Goal: Transaction & Acquisition: Purchase product/service

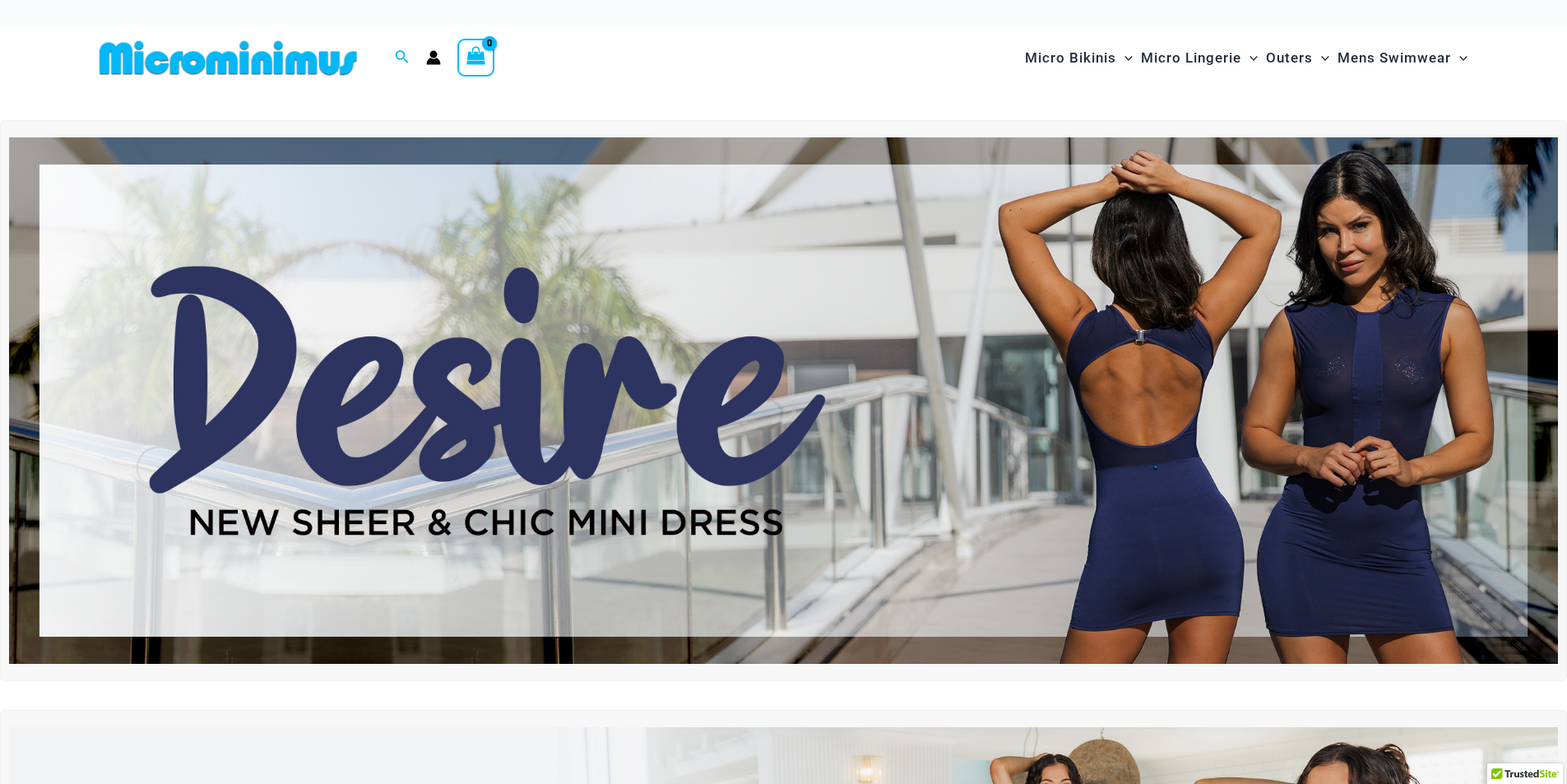
click at [1358, 295] on img at bounding box center [784, 400] width 1549 height 526
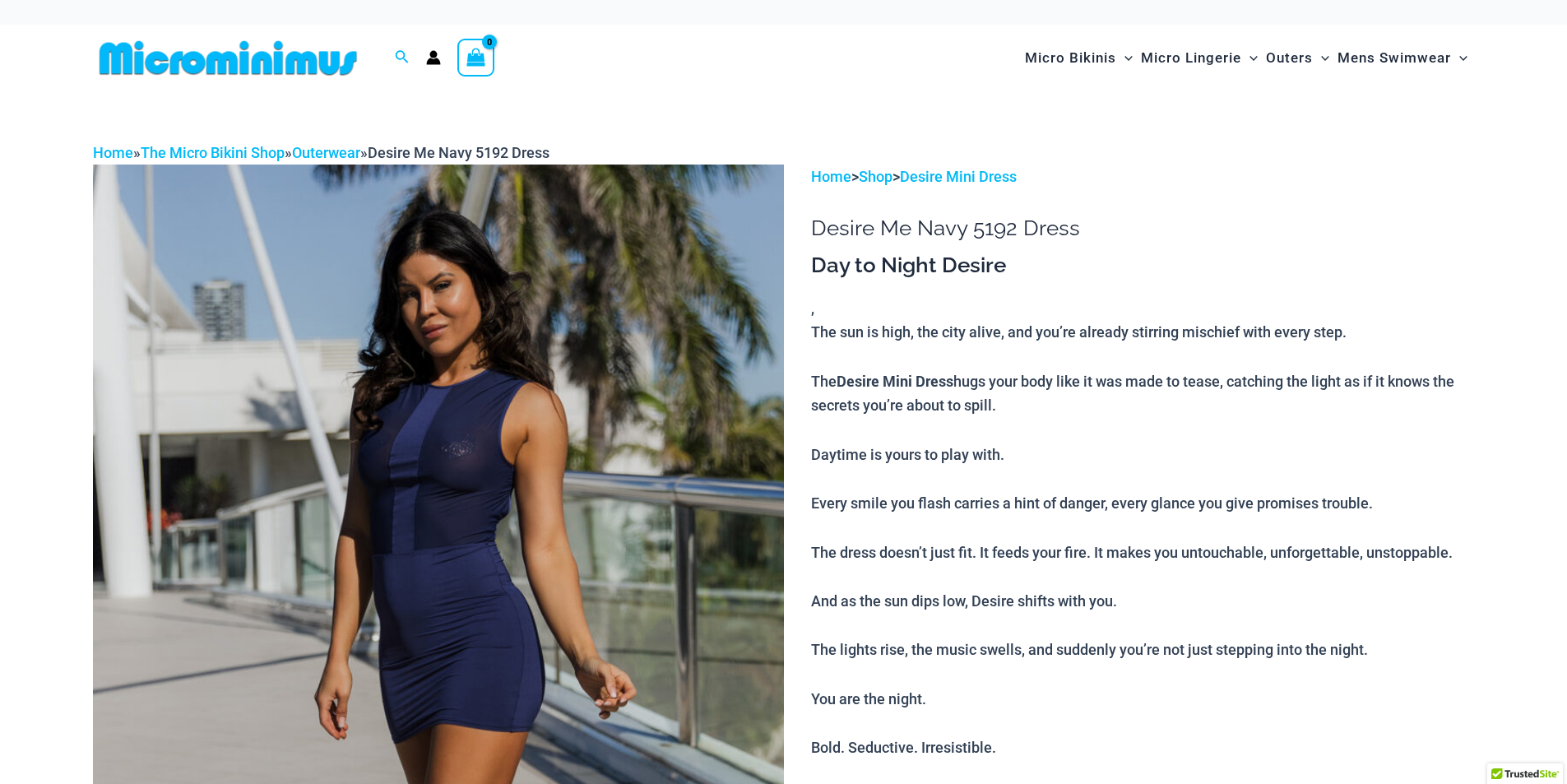
click at [671, 459] on img at bounding box center [438, 682] width 691 height 1036
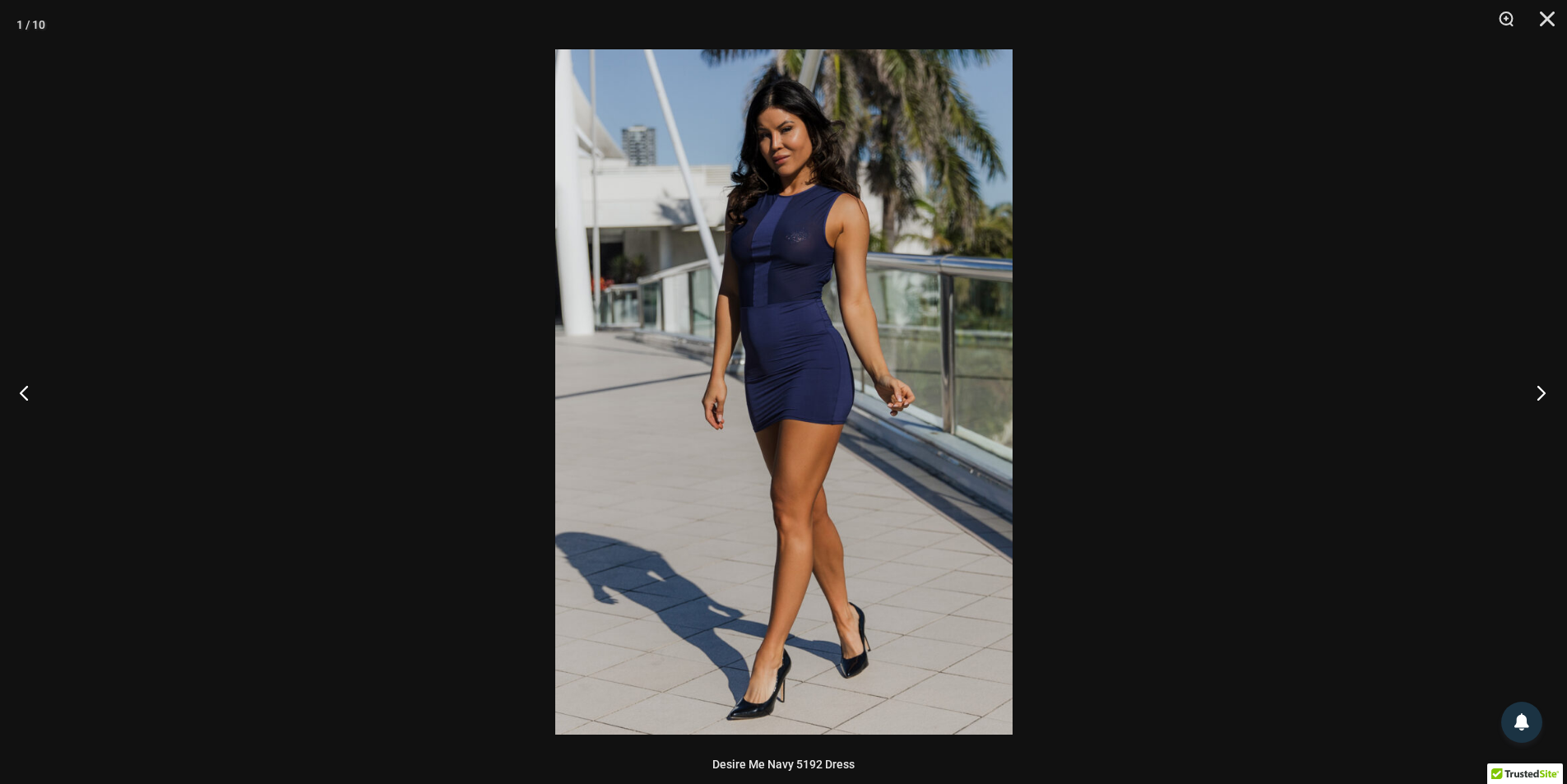
click at [1540, 401] on button "Next" at bounding box center [1536, 392] width 62 height 82
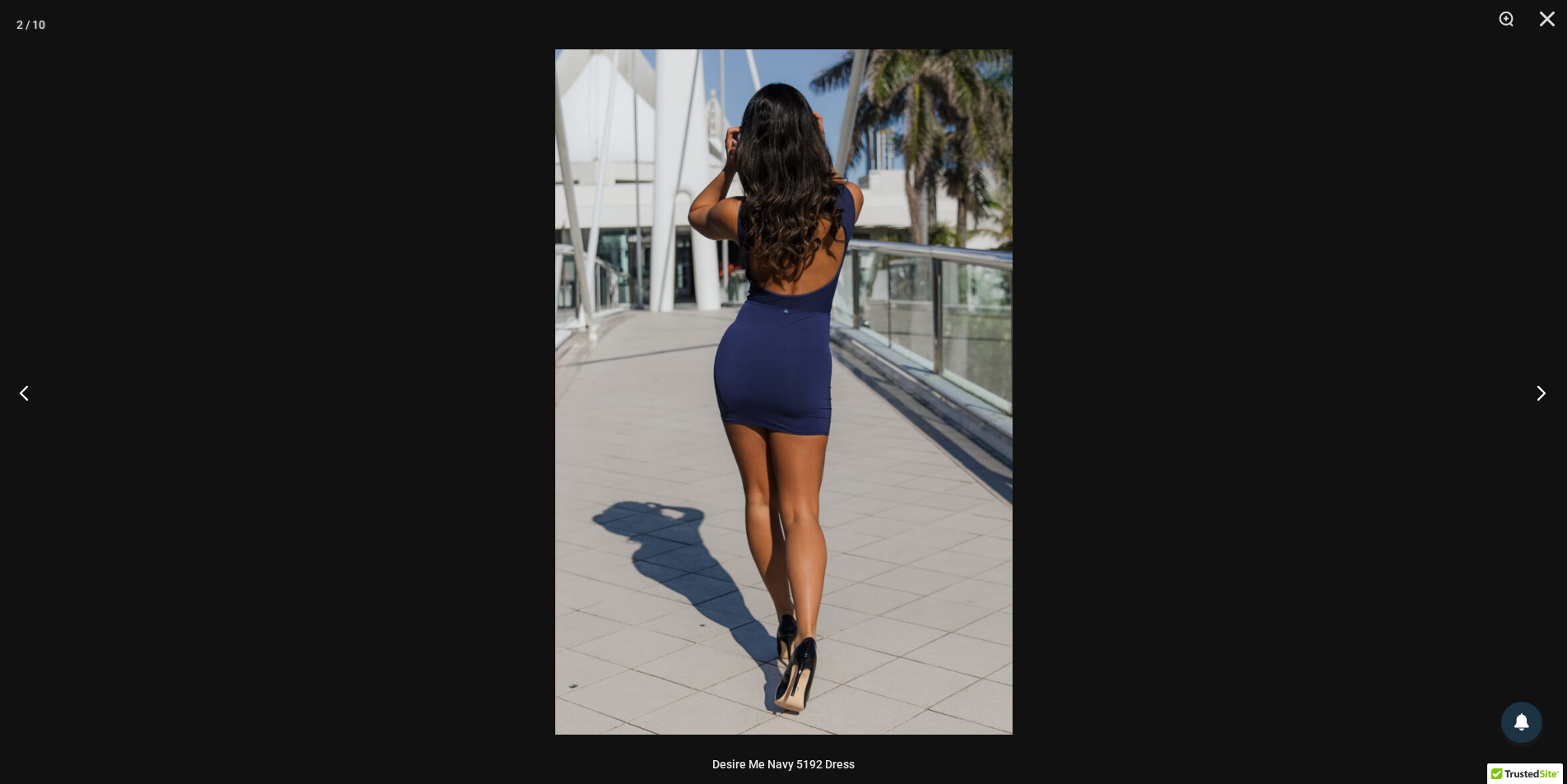
click at [1540, 401] on button "Next" at bounding box center [1536, 392] width 62 height 82
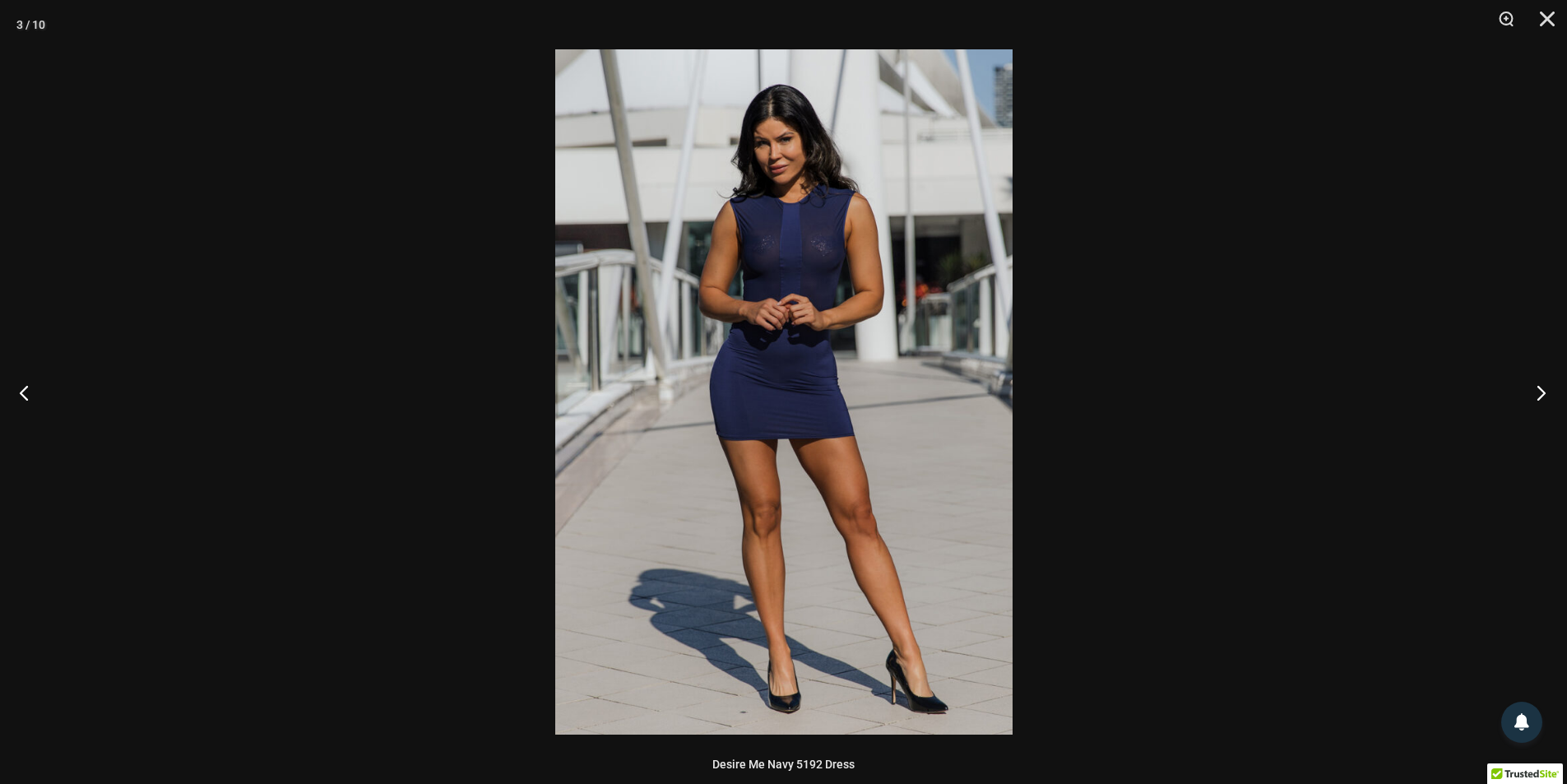
click at [1540, 401] on button "Next" at bounding box center [1536, 392] width 62 height 82
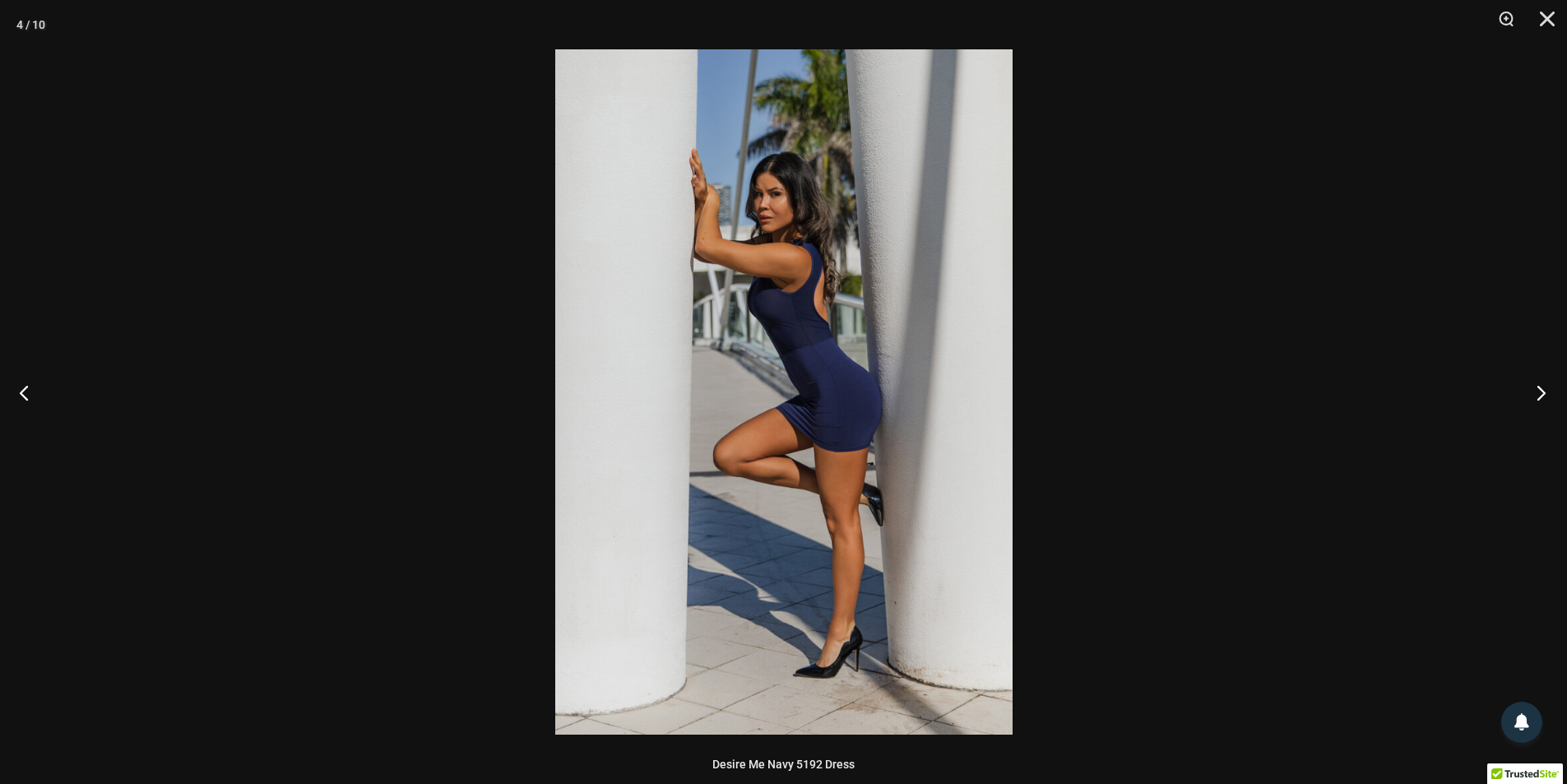
click at [1540, 401] on button "Next" at bounding box center [1536, 392] width 62 height 82
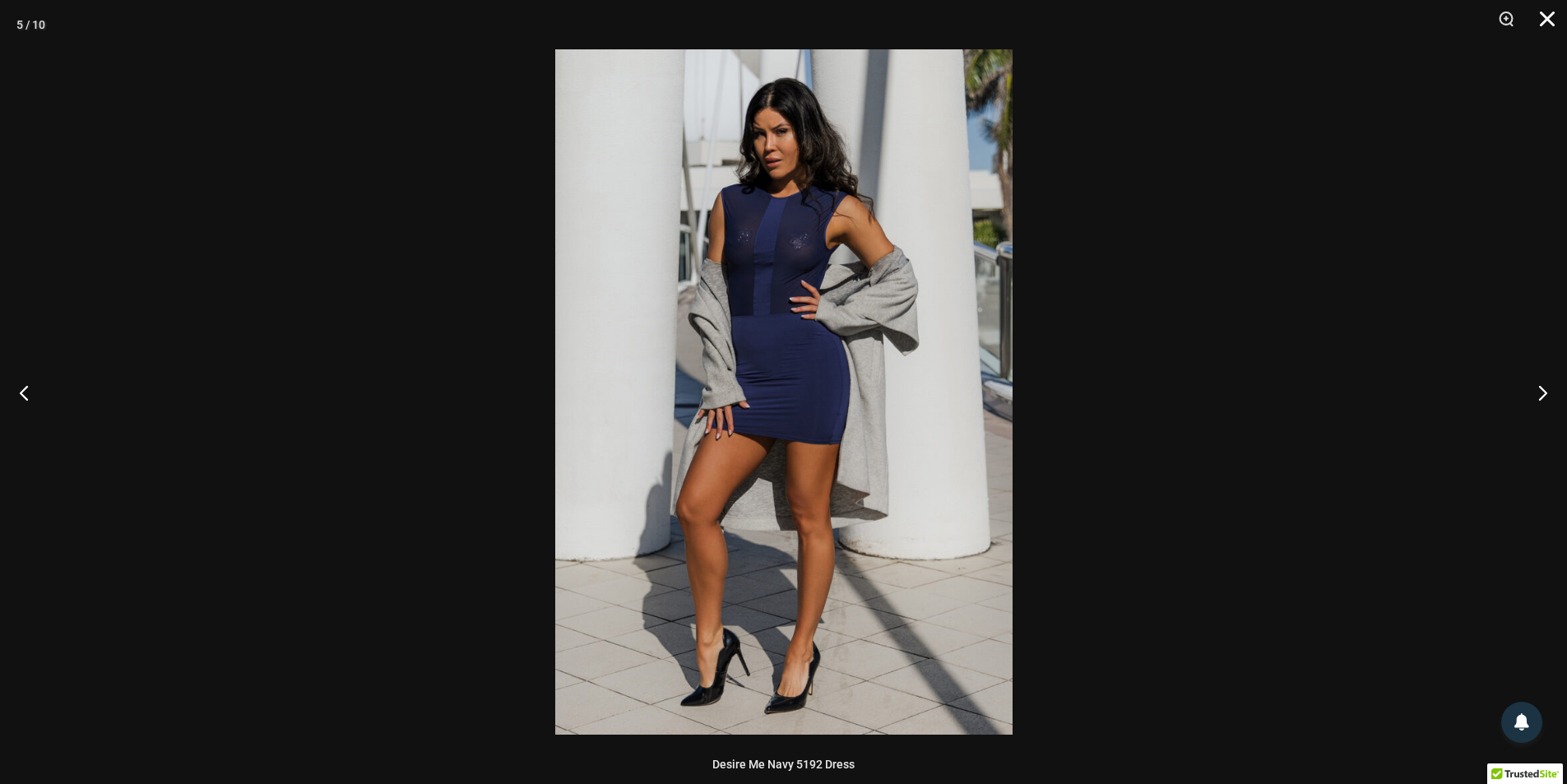
click at [1549, 24] on button "Close" at bounding box center [1541, 25] width 42 height 49
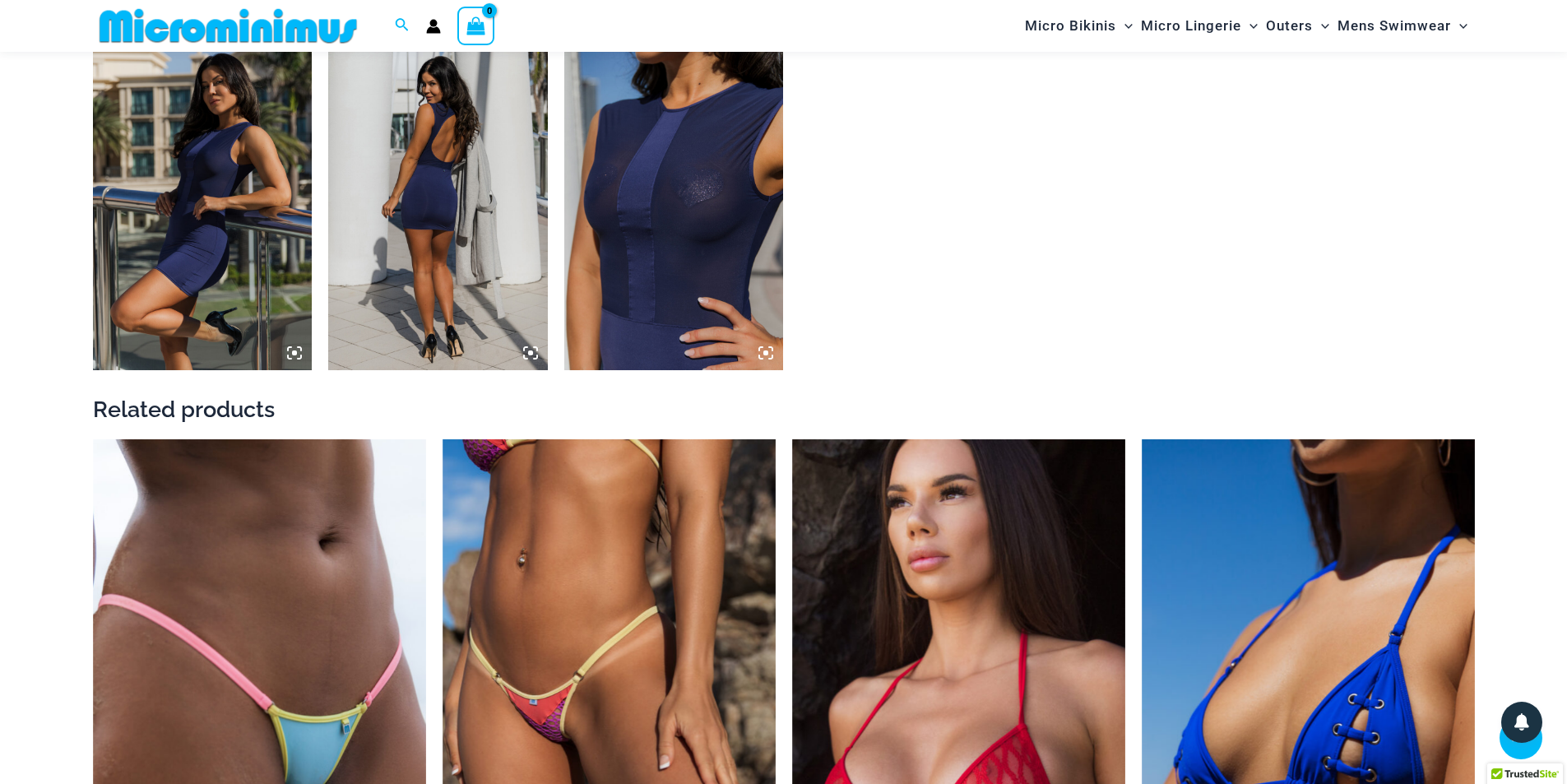
scroll to position [1876, 0]
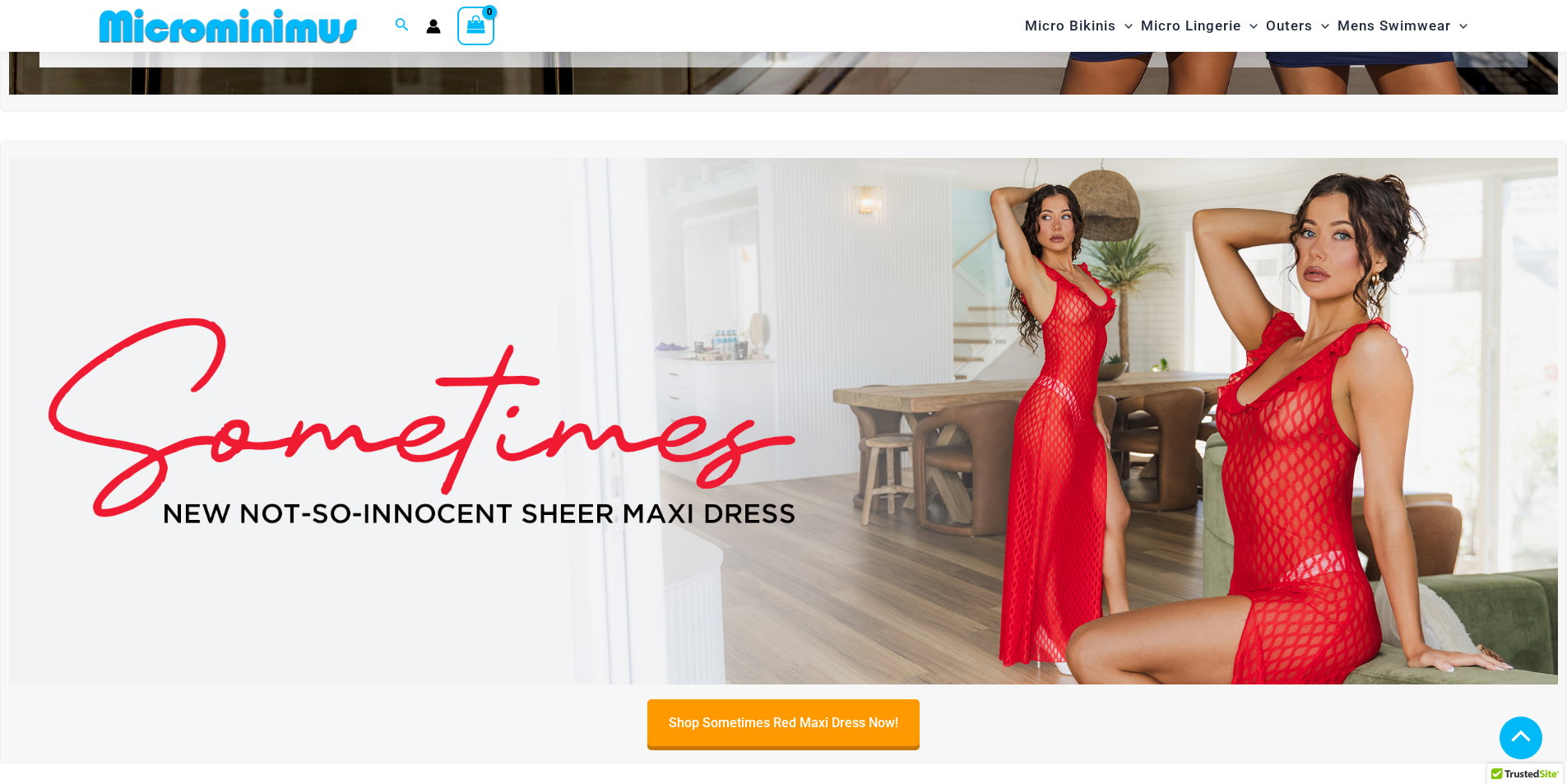
scroll to position [562, 0]
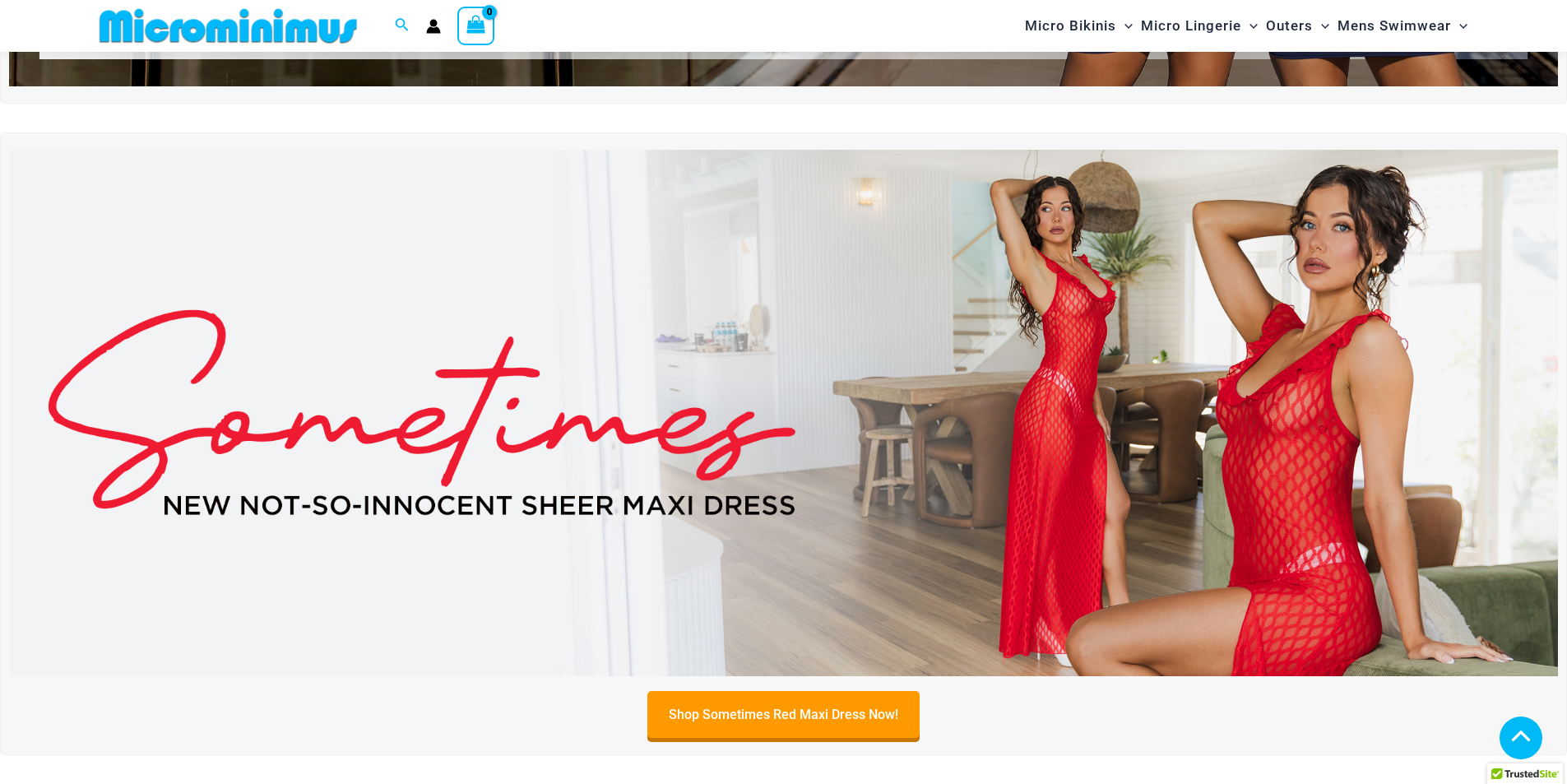
click at [1083, 476] on img at bounding box center [784, 412] width 1549 height 526
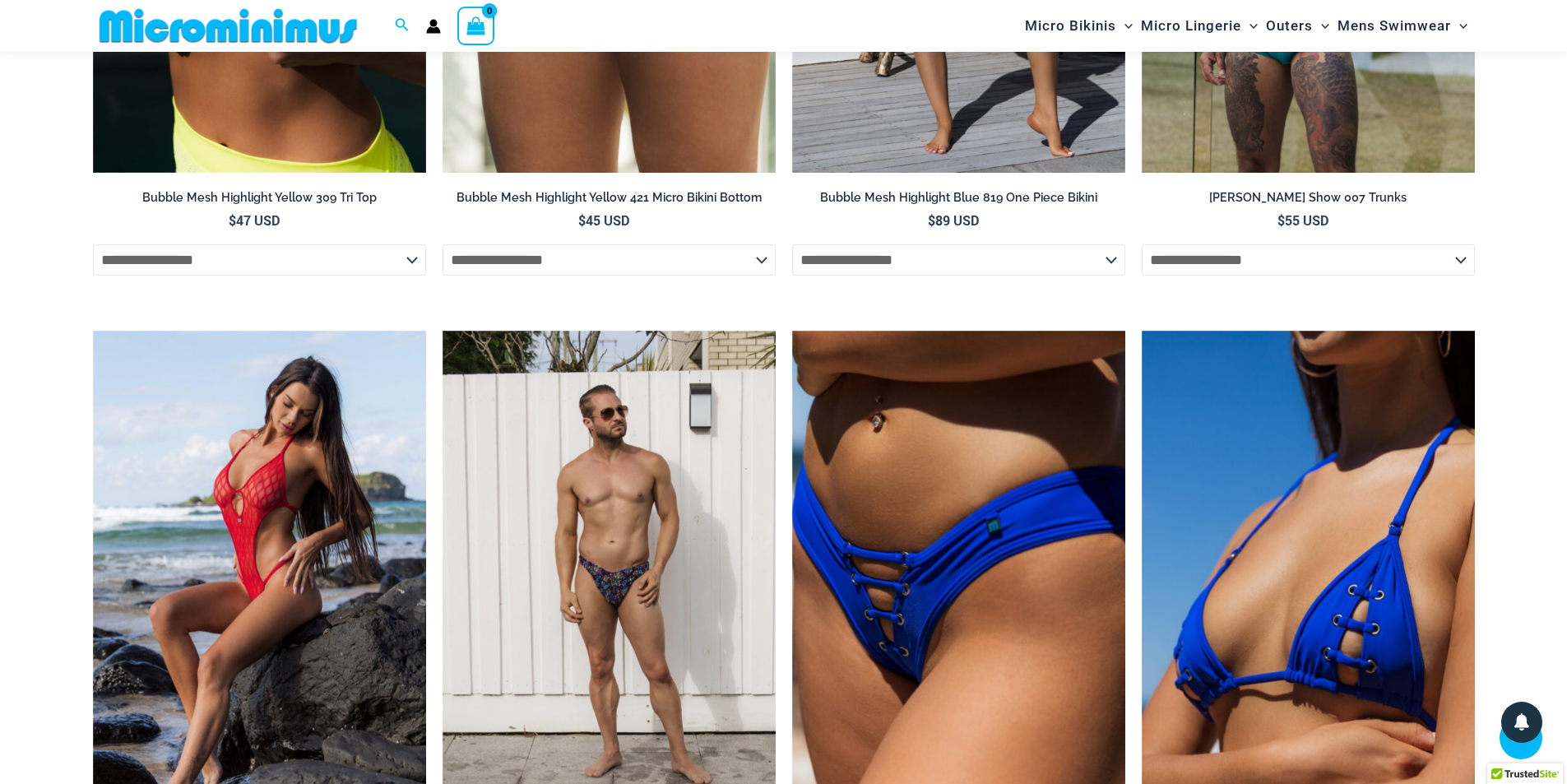
scroll to position [2619, 0]
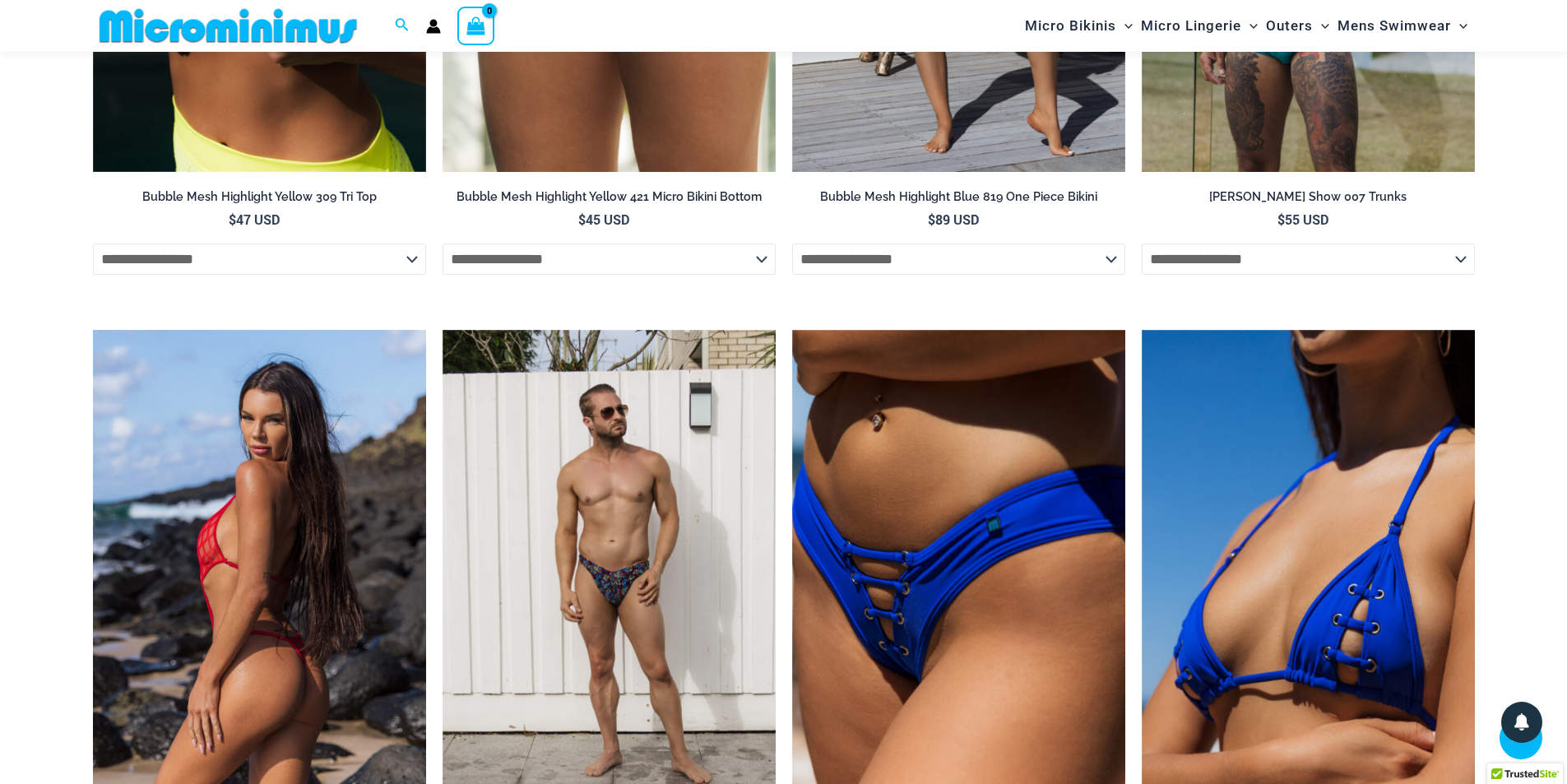
click at [338, 477] on img at bounding box center [259, 580] width 333 height 500
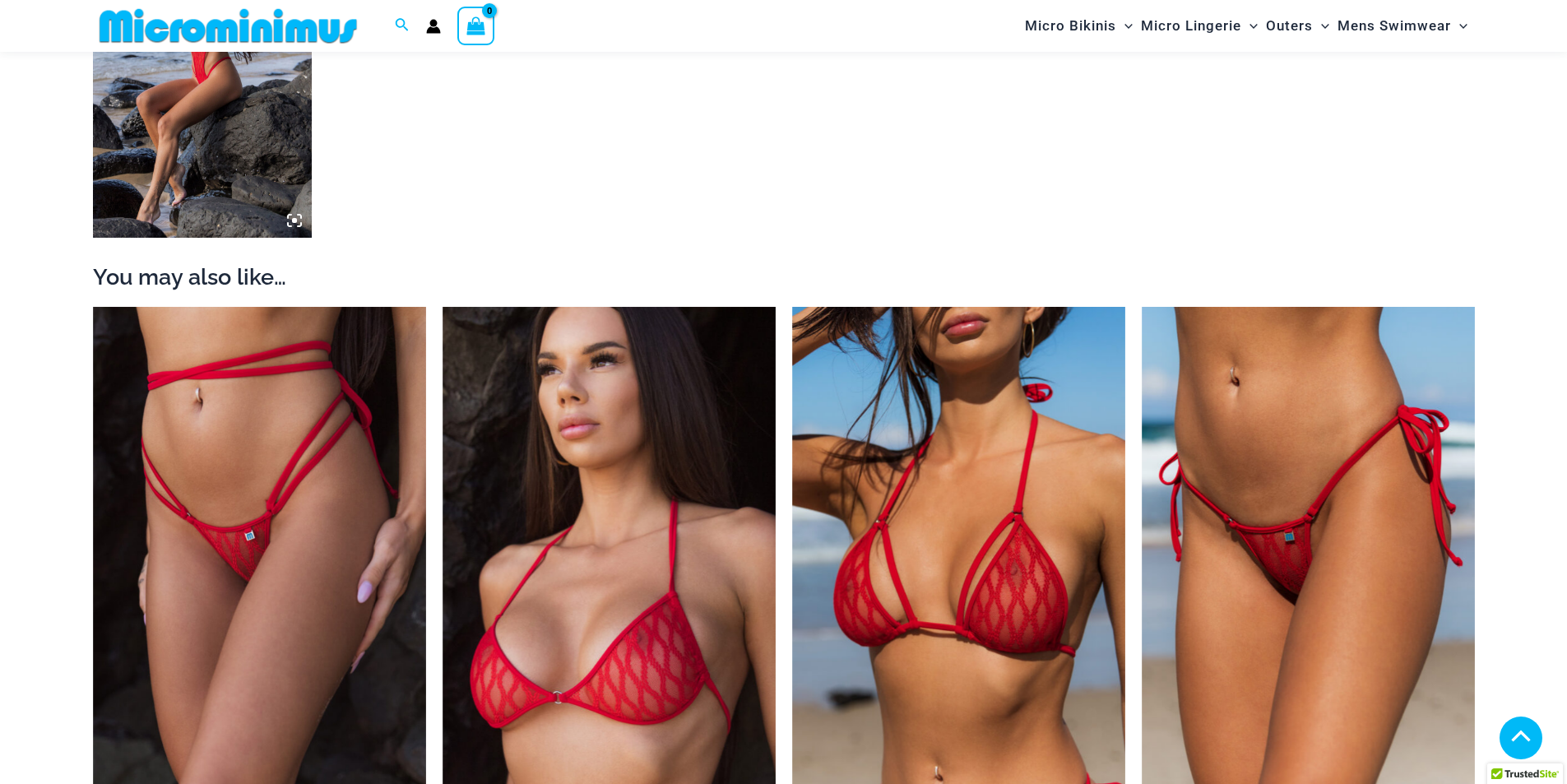
scroll to position [1639, 0]
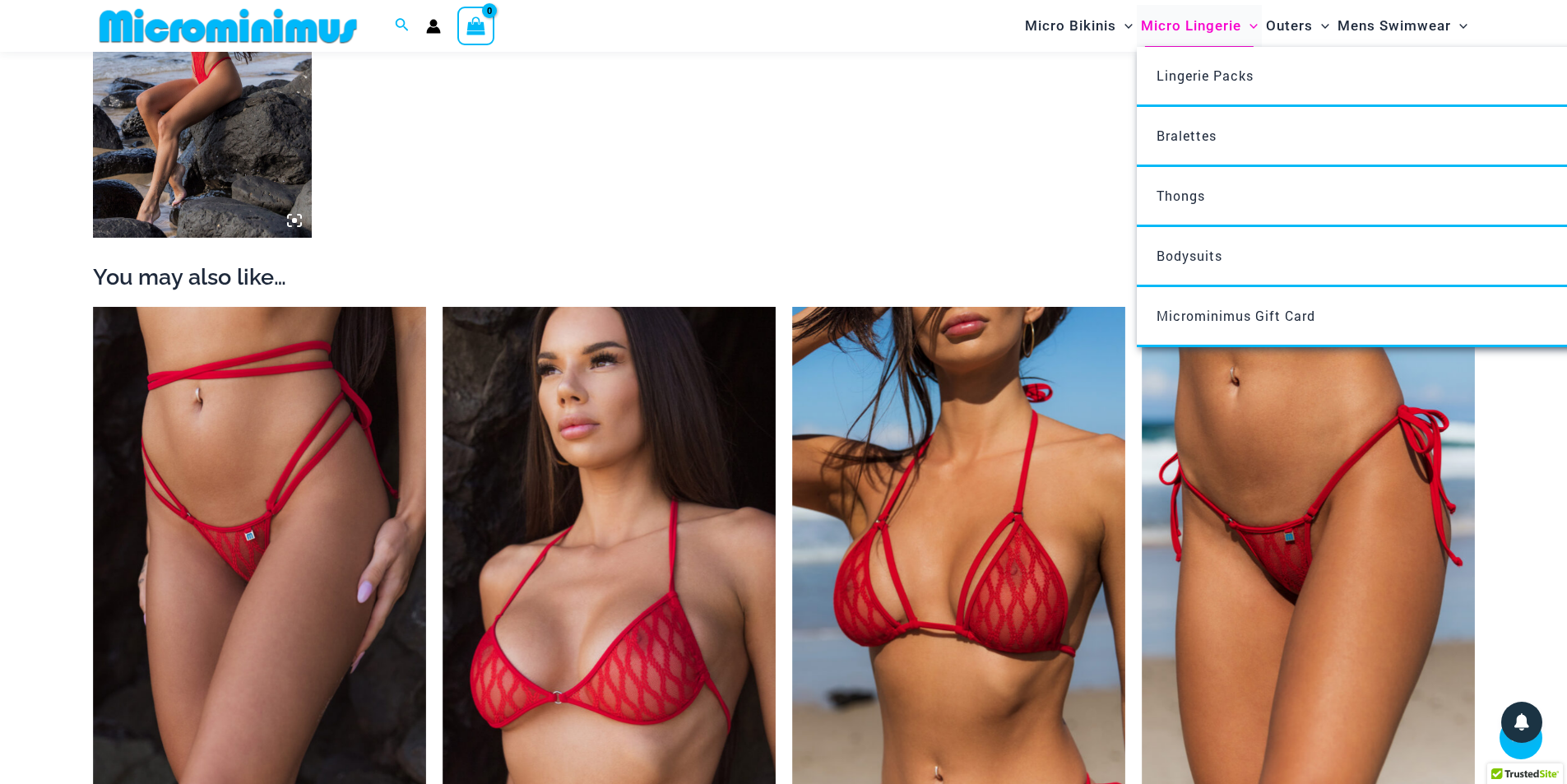
click at [1158, 24] on span "Micro Lingerie" at bounding box center [1190, 26] width 100 height 42
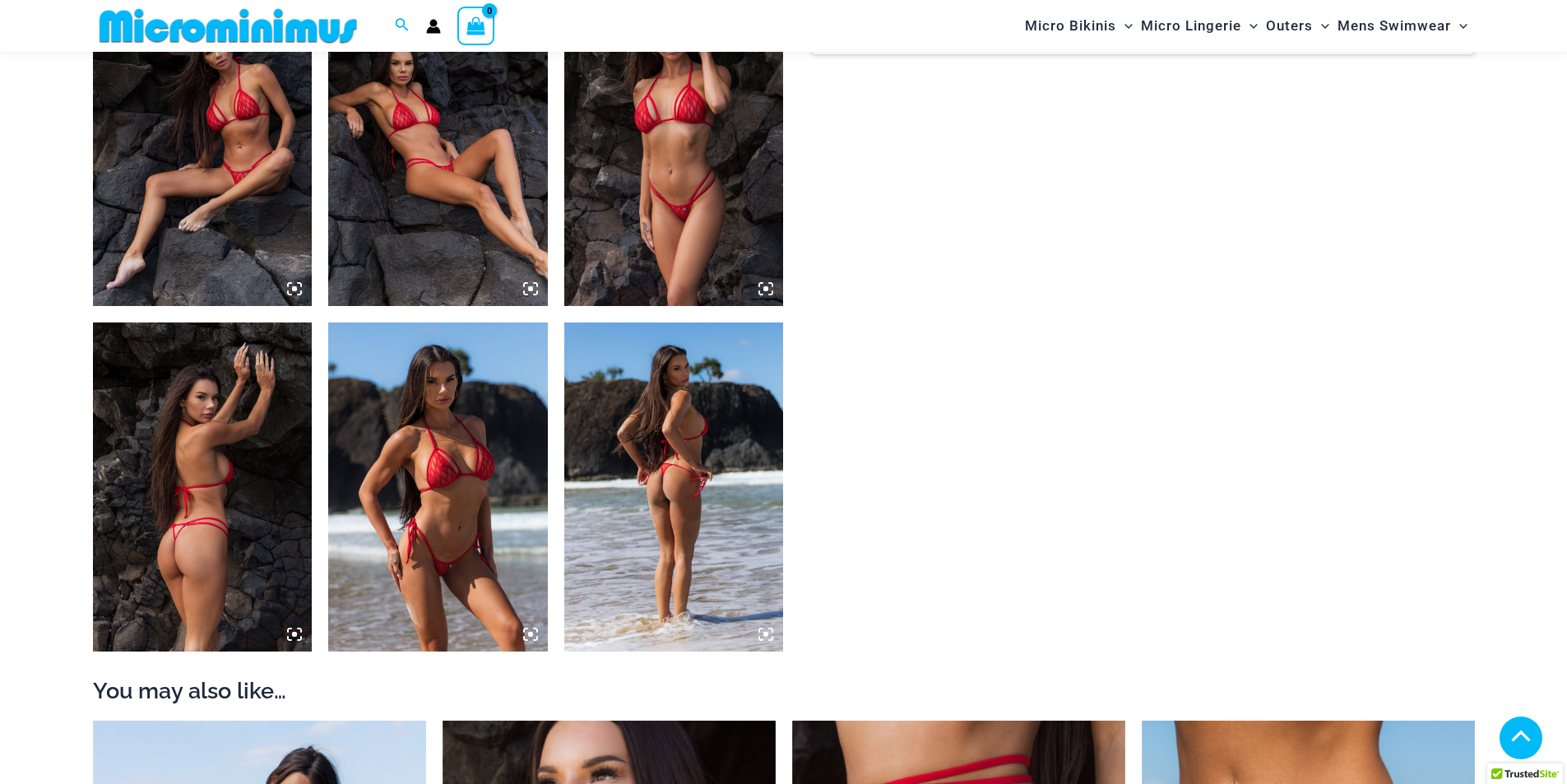
scroll to position [1233, 0]
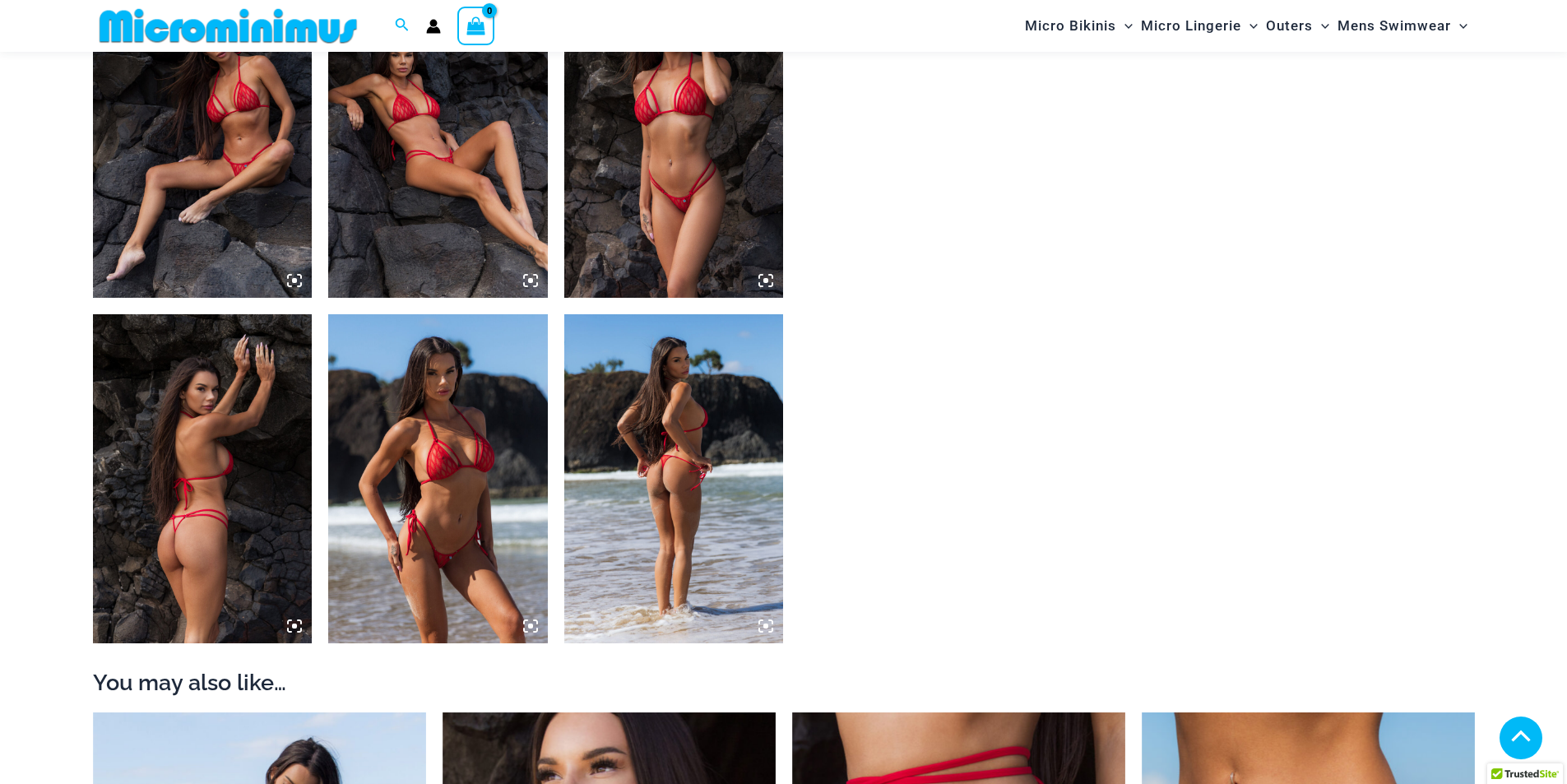
click at [465, 525] on img at bounding box center [438, 478] width 219 height 329
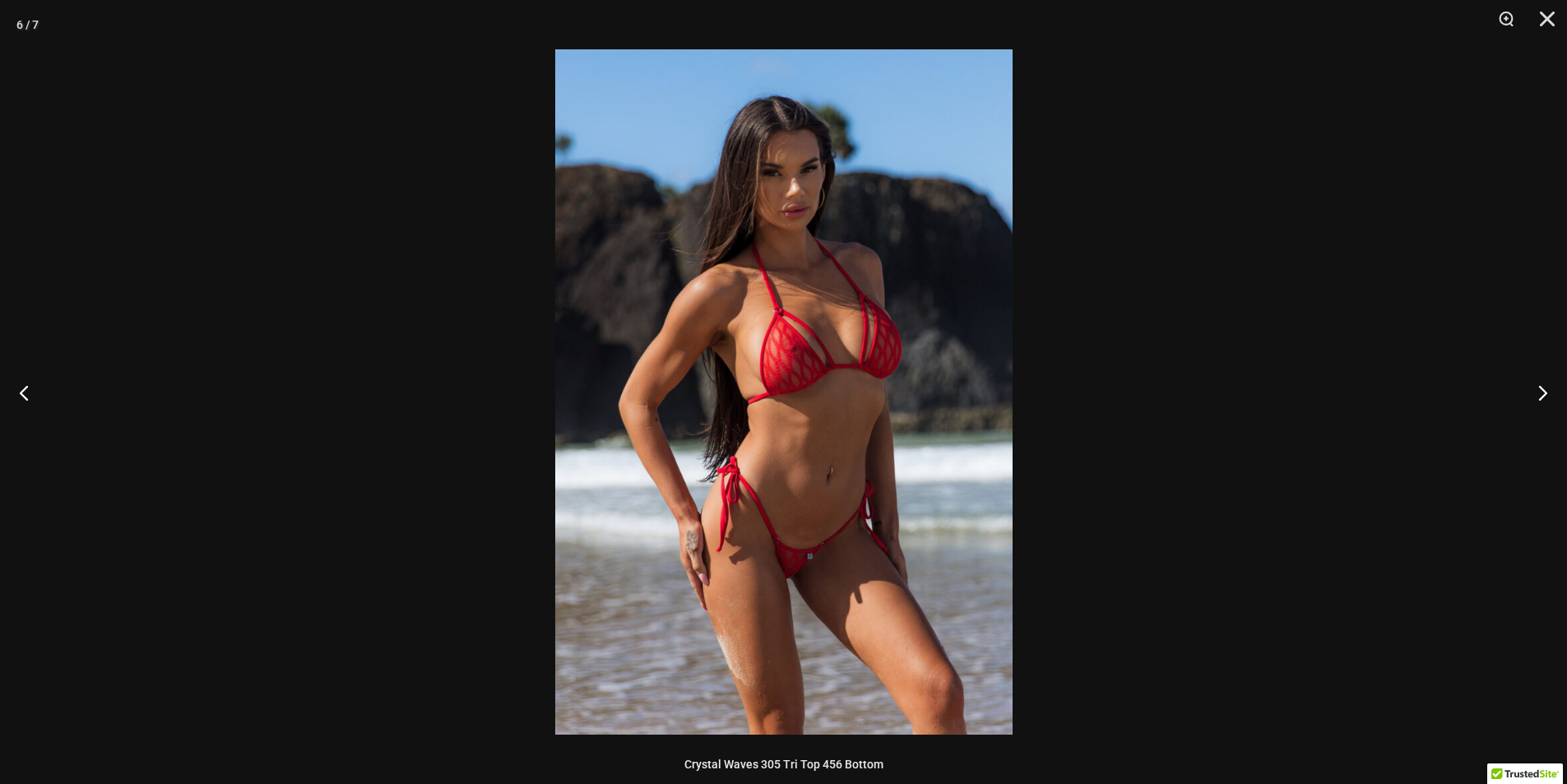
click at [921, 360] on img at bounding box center [784, 392] width 457 height 685
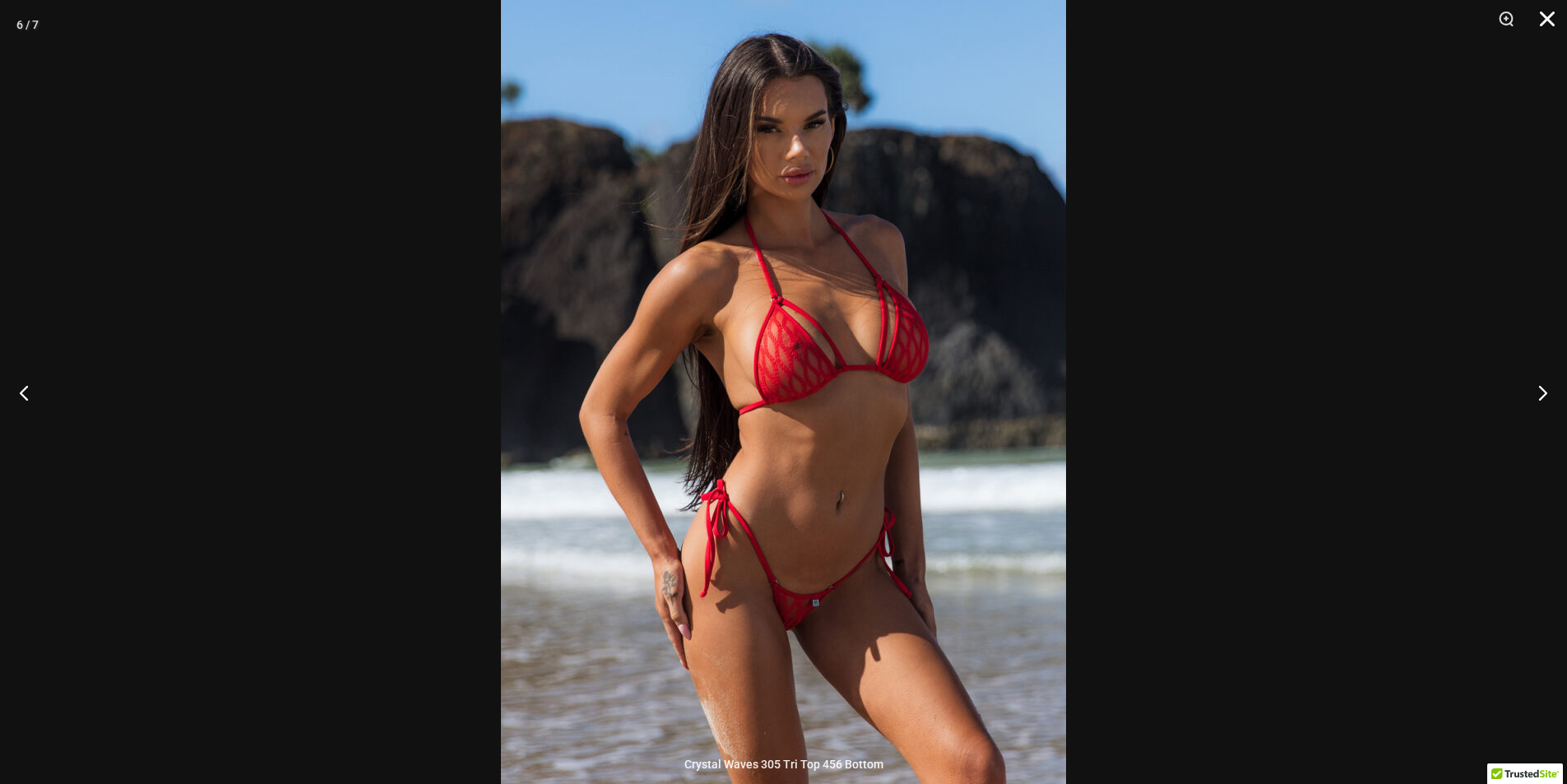
click at [1540, 17] on button "Close" at bounding box center [1541, 25] width 42 height 49
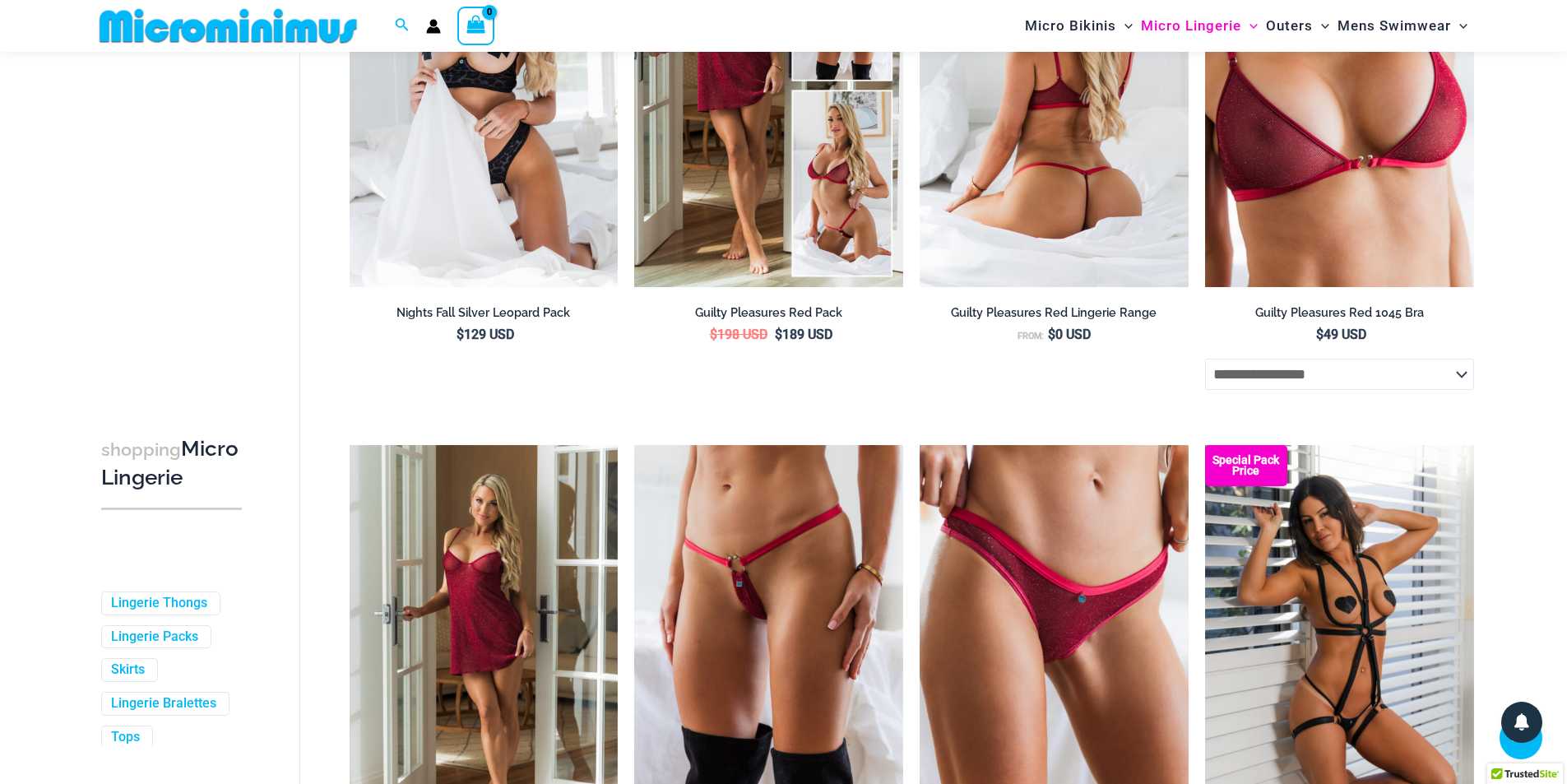
scroll to position [68, 0]
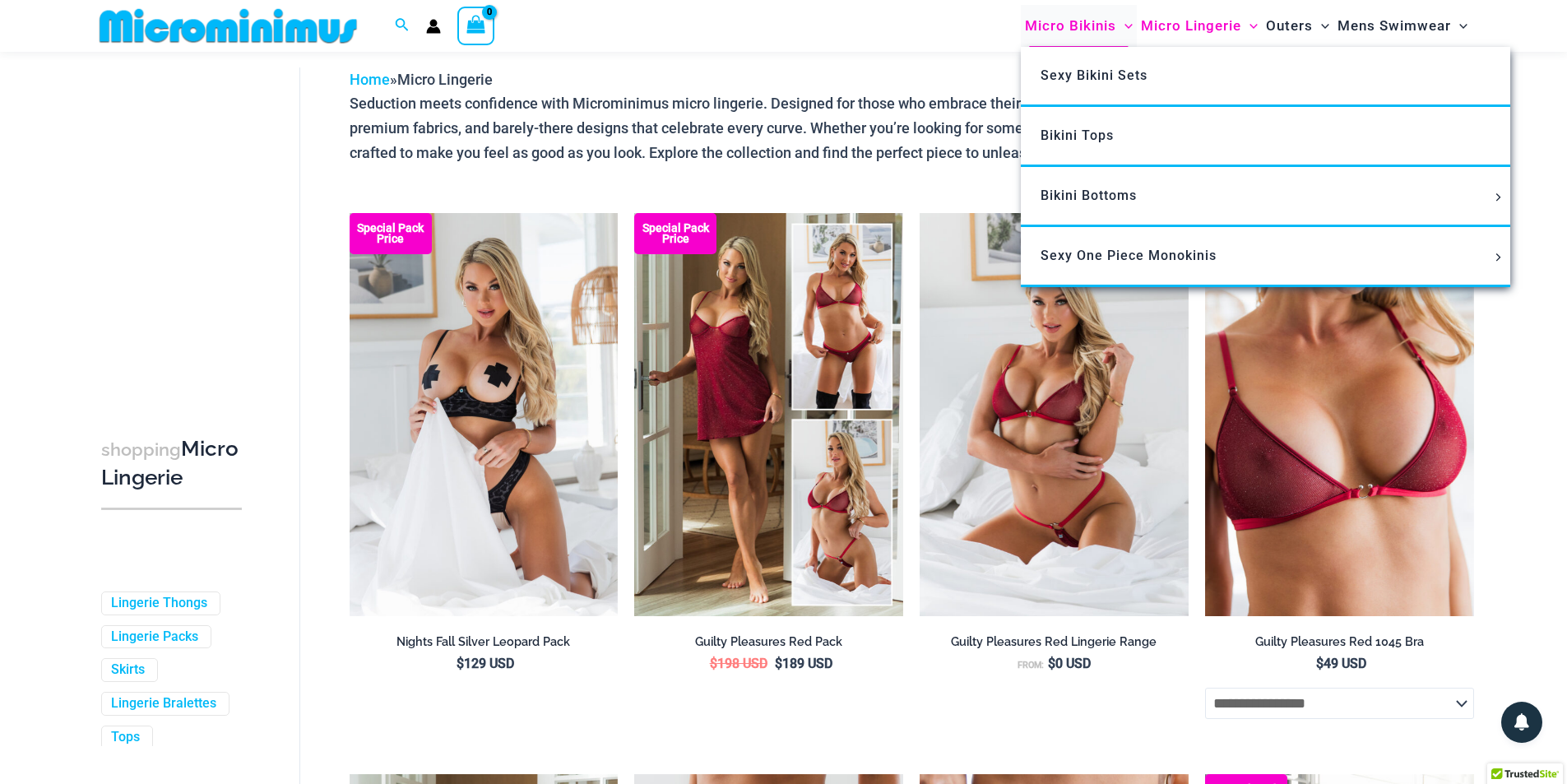
click at [1037, 21] on span "Micro Bikinis" at bounding box center [1070, 26] width 91 height 42
